Goal: Obtain resource: Obtain resource

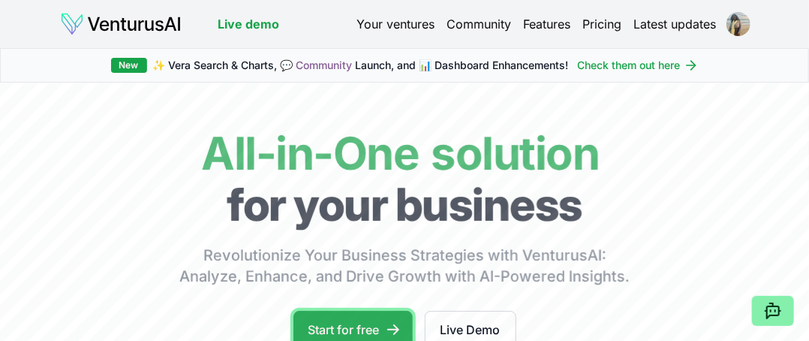
click at [360, 320] on link "Start for free" at bounding box center [352, 330] width 119 height 38
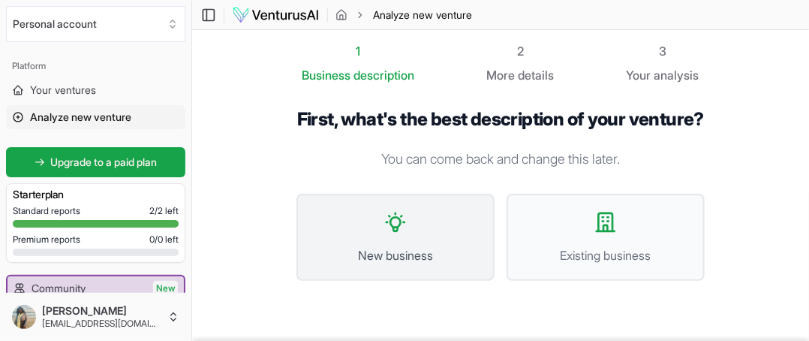
click at [386, 257] on button "New business" at bounding box center [395, 237] width 198 height 87
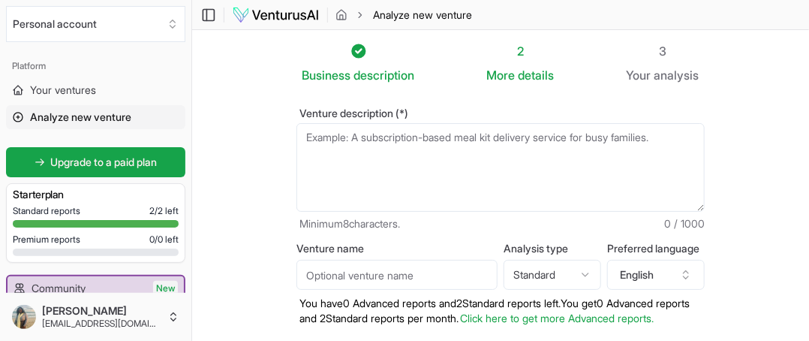
click at [372, 143] on textarea "Venture description (*)" at bounding box center [500, 167] width 408 height 89
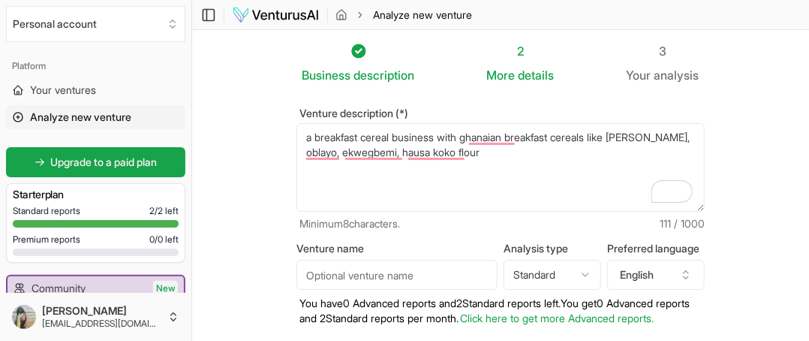
type textarea "a breakfast cereal business with ghanaian breakfast cereals like [PERSON_NAME],…"
click at [432, 276] on input "Venture name" at bounding box center [396, 275] width 201 height 30
type input "[PERSON_NAME]'S HEALTHY BREAKFAST CEREALS"
click at [584, 272] on html "We value your privacy We use cookies to enhance your browsing experience, serve…" at bounding box center [404, 170] width 809 height 341
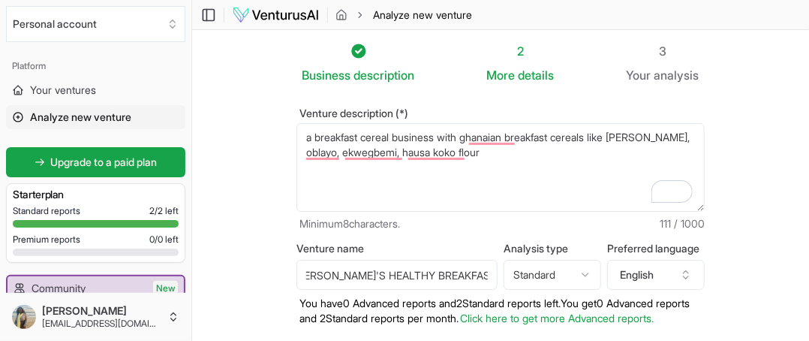
click at [730, 290] on div "Business description 2 More details 3 Your analysis Venture description (*) a b…" at bounding box center [500, 235] width 504 height 386
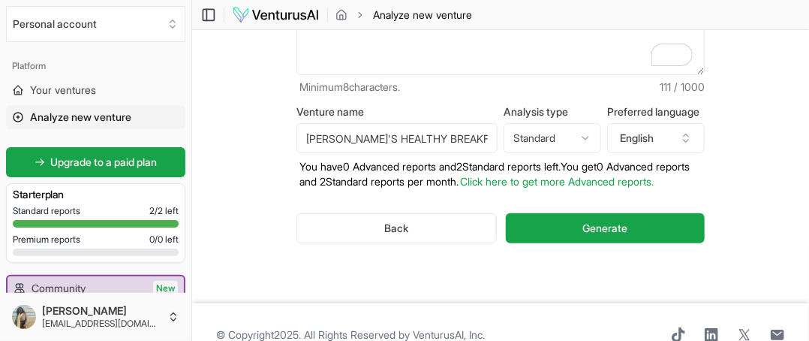
scroll to position [176, 0]
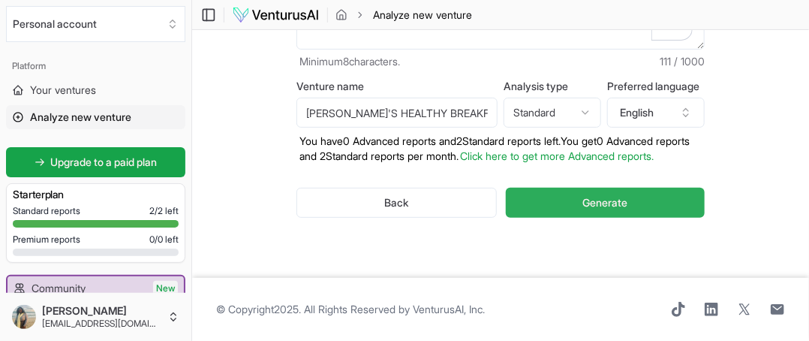
click at [638, 201] on button "Generate" at bounding box center [605, 203] width 199 height 30
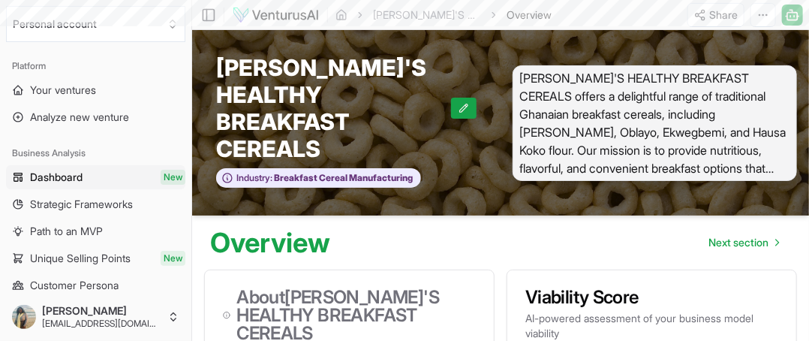
scroll to position [27, 0]
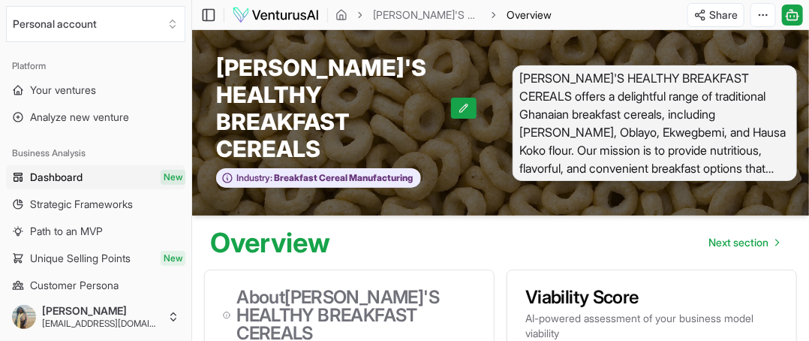
click at [756, 152] on span "[PERSON_NAME]'S HEALTHY BREAKFAST CEREALS offers a delightful range of traditio…" at bounding box center [654, 123] width 284 height 116
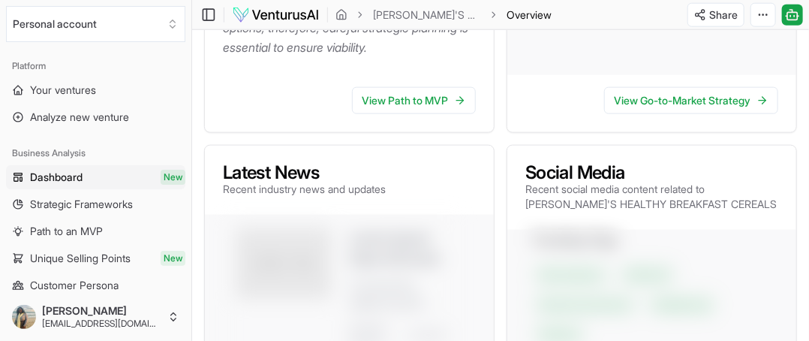
scroll to position [629, 0]
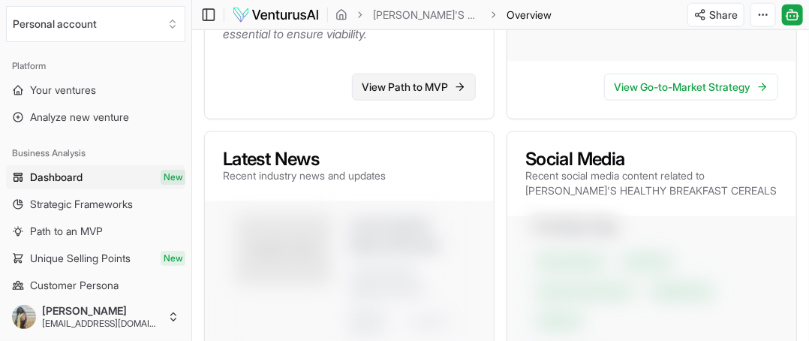
click at [453, 74] on link "View Path to MVP" at bounding box center [414, 87] width 124 height 27
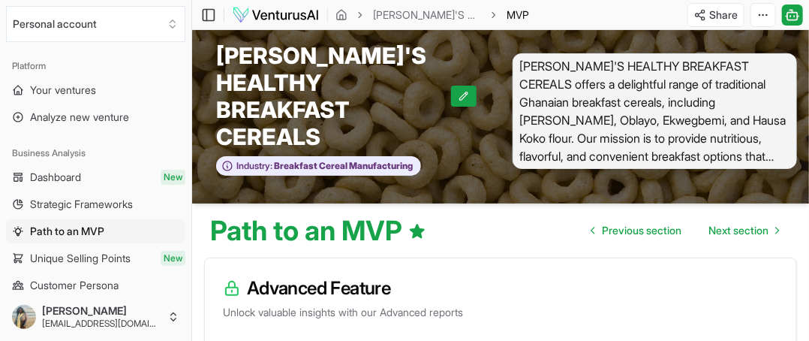
scroll to position [9, 0]
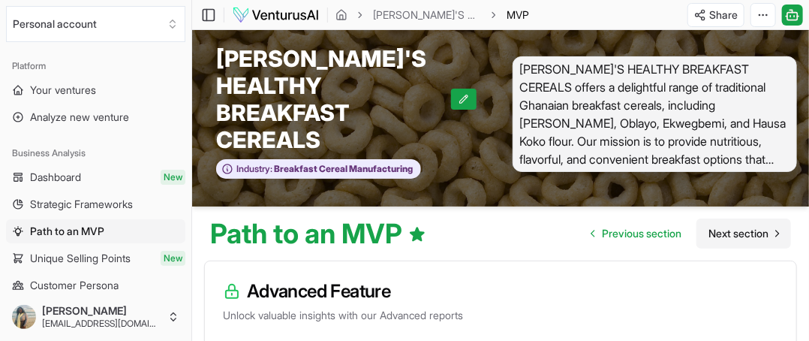
click at [740, 226] on span "Next section" at bounding box center [738, 233] width 60 height 15
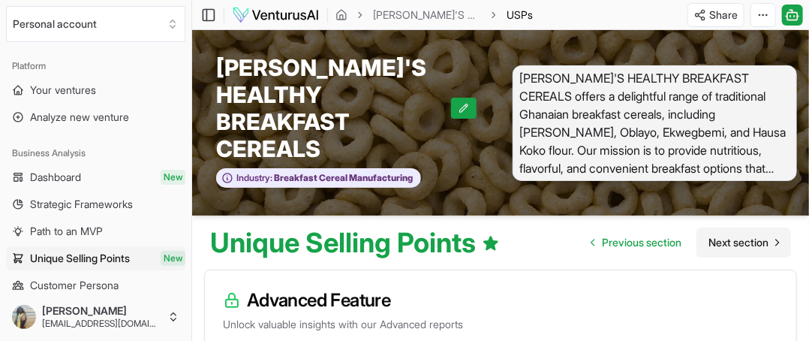
click at [750, 235] on span "Next section" at bounding box center [738, 242] width 60 height 15
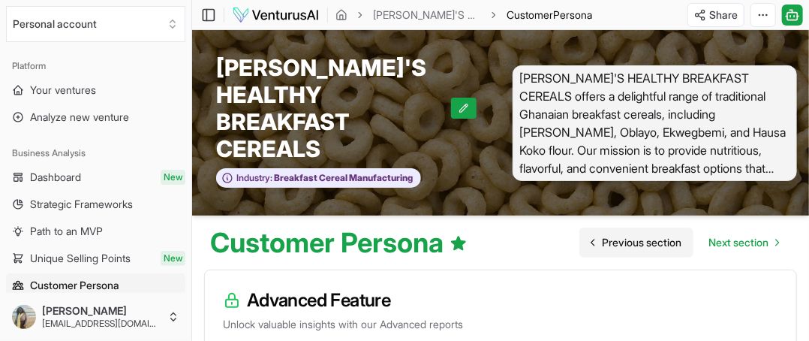
click at [663, 235] on span "Previous section" at bounding box center [642, 242] width 80 height 15
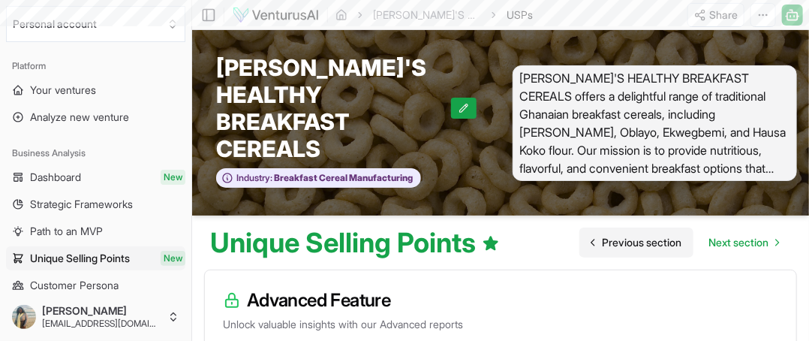
click at [663, 235] on span "Previous section" at bounding box center [642, 242] width 80 height 15
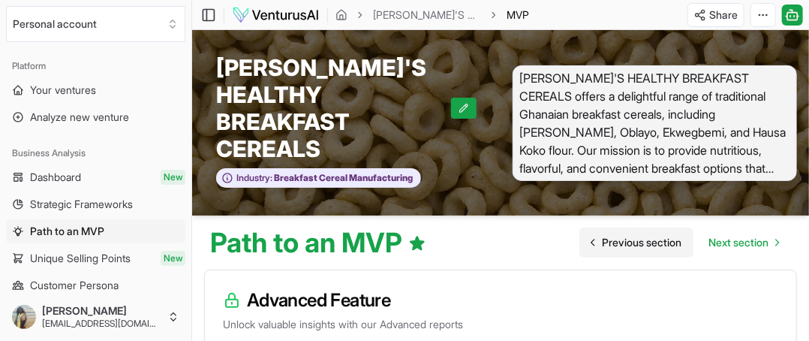
click at [663, 235] on span "Previous section" at bounding box center [642, 242] width 80 height 15
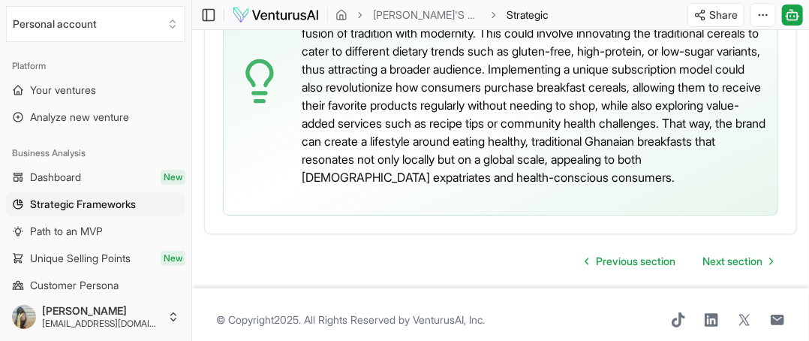
scroll to position [3957, 0]
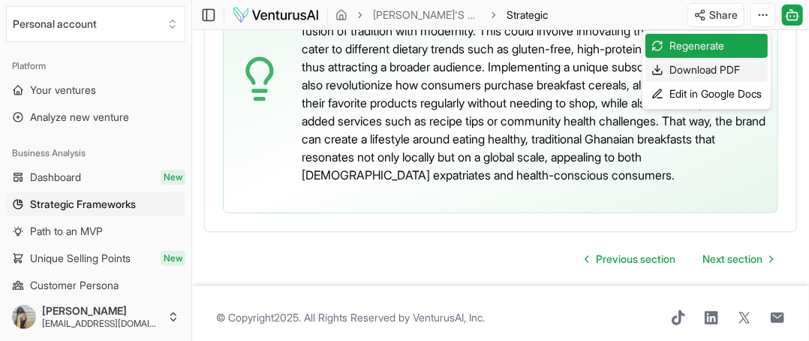
click at [701, 71] on div "Download PDF" at bounding box center [706, 70] width 122 height 24
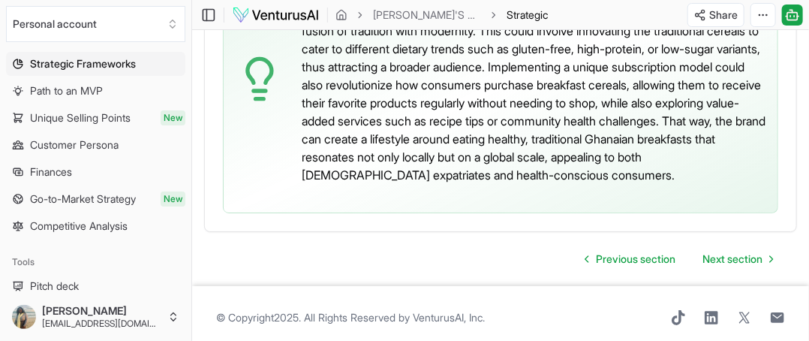
scroll to position [0, 0]
